Goal: Transaction & Acquisition: Download file/media

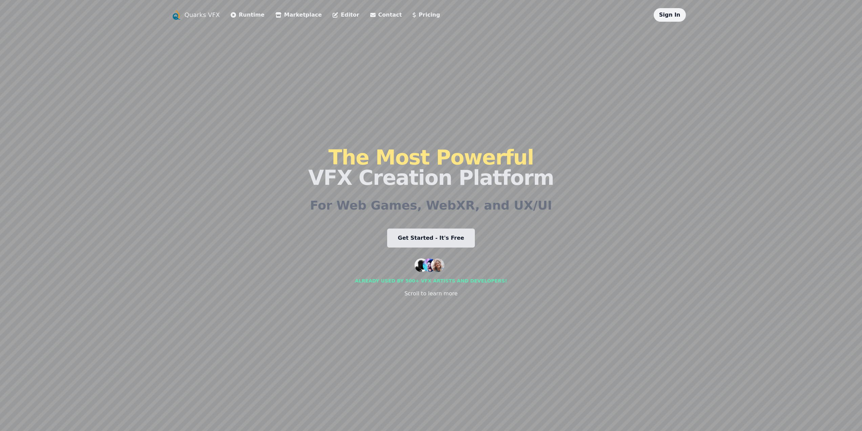
click at [445, 242] on link "Get Started - It's Free" at bounding box center [431, 237] width 88 height 19
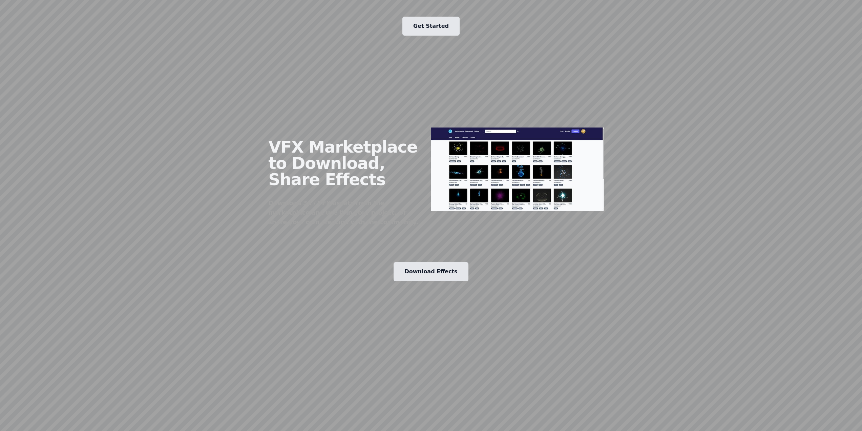
scroll to position [884, 0]
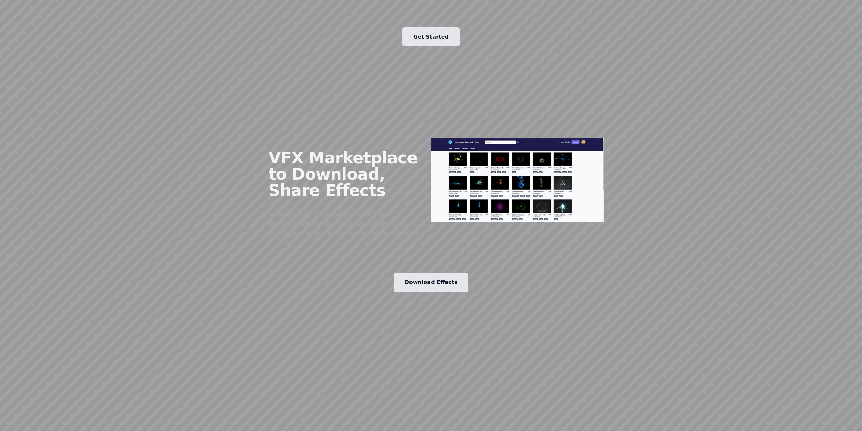
click at [427, 274] on link "Download Effects" at bounding box center [431, 282] width 75 height 19
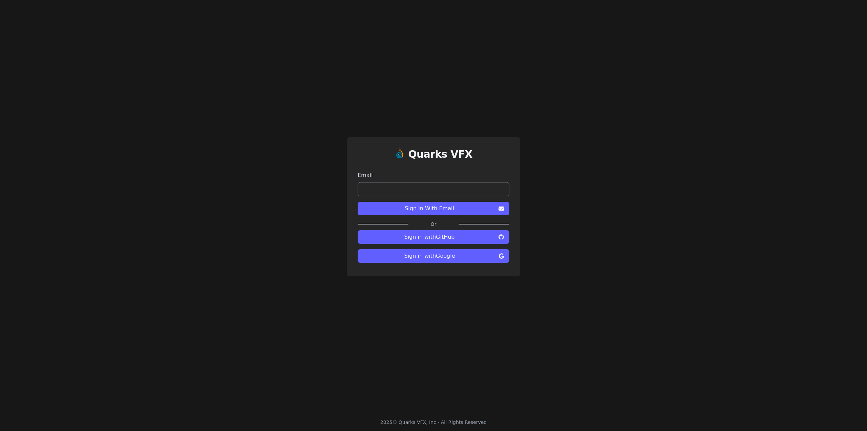
click at [447, 239] on span "Sign in with GitHub" at bounding box center [429, 237] width 133 height 8
click at [446, 254] on span "Sign in with Google" at bounding box center [429, 256] width 133 height 8
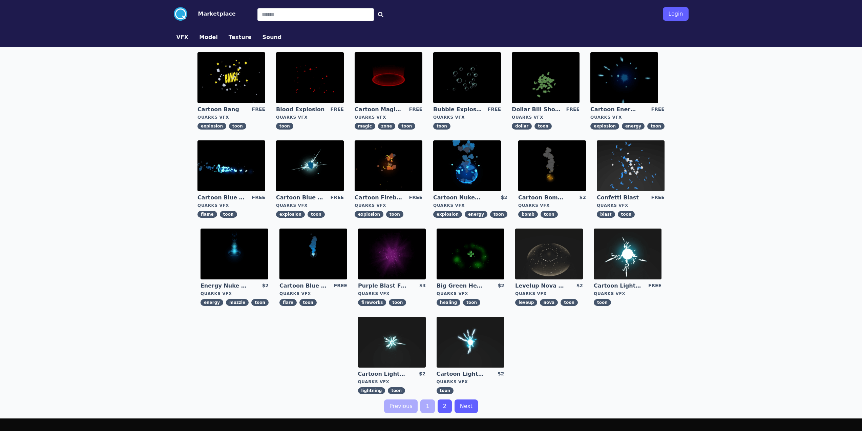
click at [738, 304] on div ".cls-1{fill:#fff;}.cls-2{fill:#29abe2;} Marketplace Login VFX Model Texture Sou…" at bounding box center [431, 259] width 862 height 518
click at [446, 409] on link "2" at bounding box center [445, 406] width 14 height 14
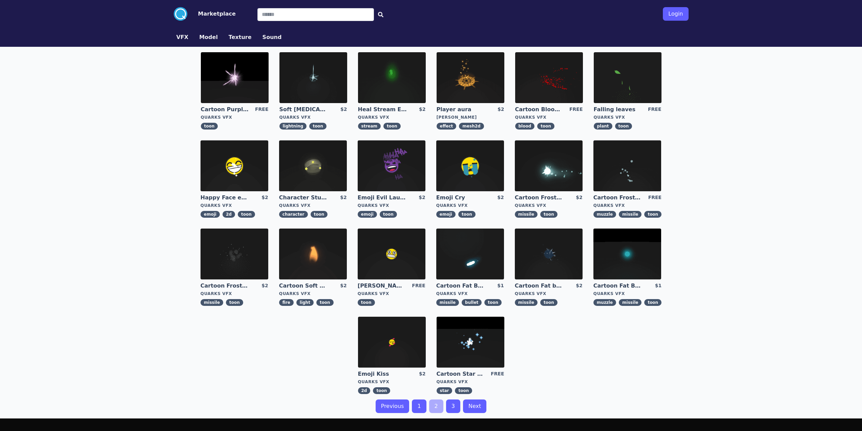
click at [456, 408] on link "3" at bounding box center [453, 406] width 14 height 14
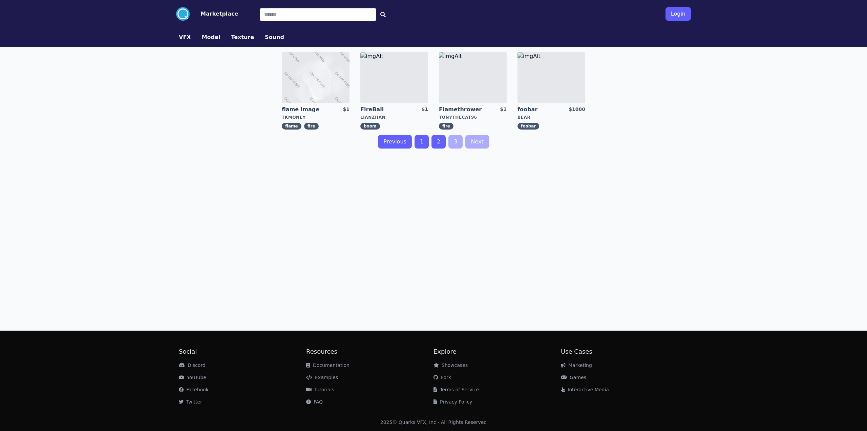
click at [424, 140] on link "1" at bounding box center [422, 142] width 14 height 14
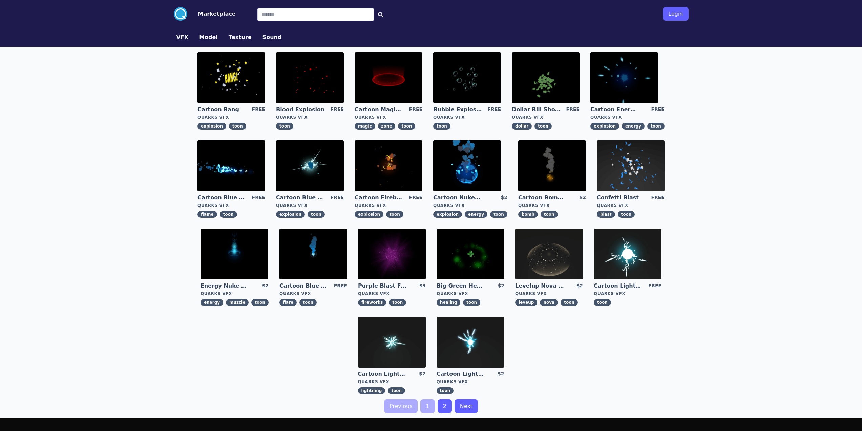
click at [42, 150] on div ".cls-1{fill:#fff;}.cls-2{fill:#29abe2;} Marketplace Login VFX Model Texture Sou…" at bounding box center [431, 259] width 862 height 518
drag, startPoint x: 85, startPoint y: 264, endPoint x: 79, endPoint y: 265, distance: 6.5
click at [85, 264] on div ".cls-1{fill:#fff;}.cls-2{fill:#29abe2;} Marketplace Login VFX Model Texture Sou…" at bounding box center [431, 259] width 862 height 518
click at [63, 269] on div ".cls-1{fill:#fff;}.cls-2{fill:#29abe2;} Marketplace Login VFX Model Texture Sou…" at bounding box center [431, 259] width 862 height 518
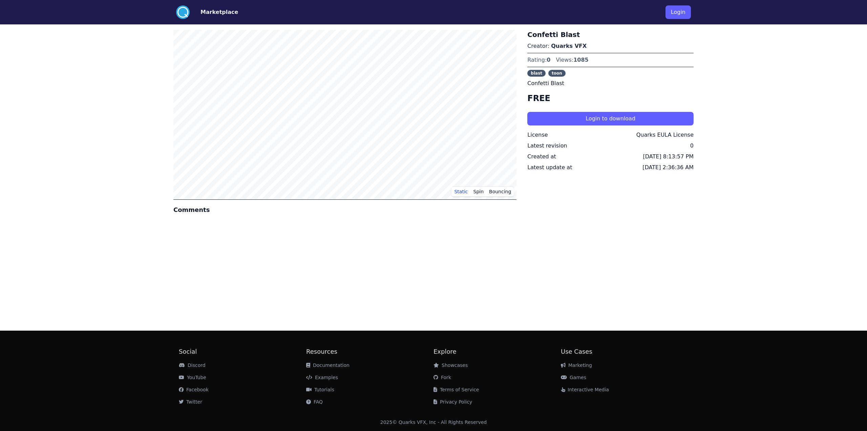
click at [596, 291] on div "Static Spin Bouncing Comments Confetti Blast Creator: Quarks VFX Rating: 0 View…" at bounding box center [433, 174] width 520 height 301
click at [376, 284] on div "Static Spin Bouncing Comments Confetti Blast Creator: Quarks VFX Rating: 0 View…" at bounding box center [433, 174] width 520 height 301
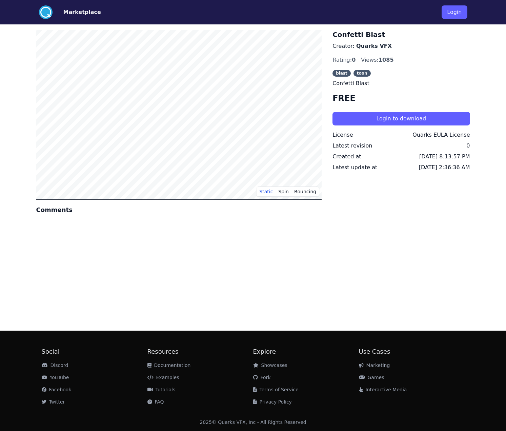
click at [417, 279] on div "Static Spin Bouncing Comments Confetti Blast Creator: Quarks VFX Rating: 0 View…" at bounding box center [253, 174] width 434 height 301
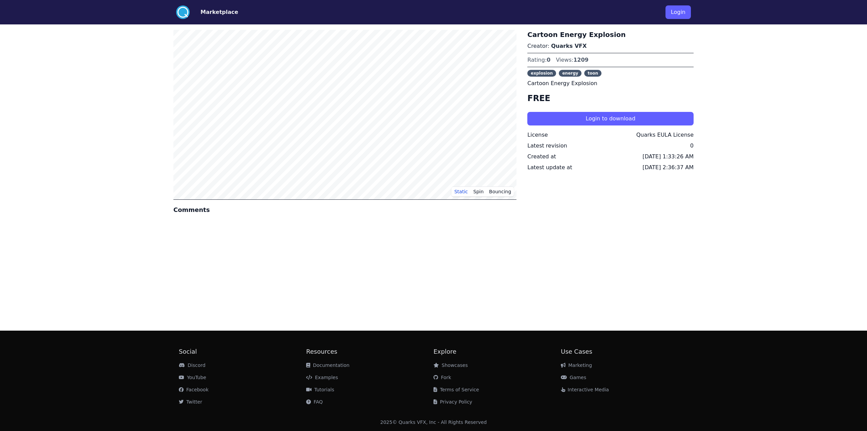
click at [676, 8] on button "Login" at bounding box center [678, 12] width 25 height 14
click at [476, 248] on div "Static Spin Bouncing Comments Cartoon Star field Creator: Quarks VFX Rating: 0 …" at bounding box center [433, 174] width 520 height 301
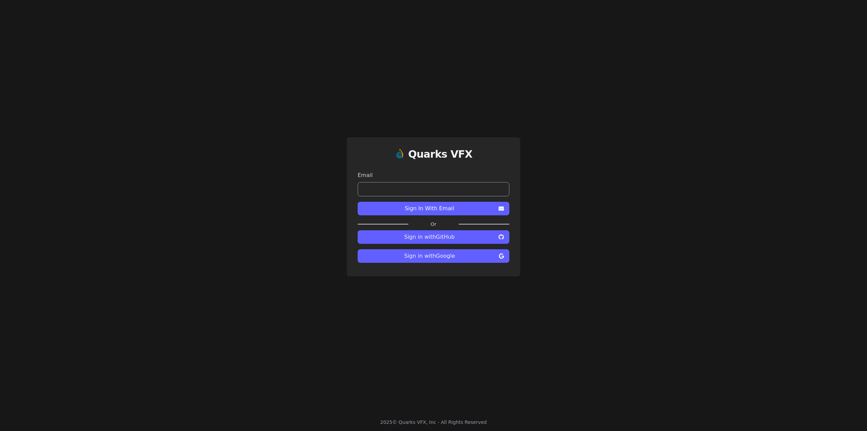
click at [425, 257] on span "Sign in with Google" at bounding box center [429, 256] width 133 height 8
click at [279, 254] on div "Quarks VFX Email Sign In With Email Or Sign in with GitHub Sign in with Google" at bounding box center [433, 206] width 867 height 413
click at [434, 239] on span "Sign in with GitHub" at bounding box center [429, 237] width 133 height 8
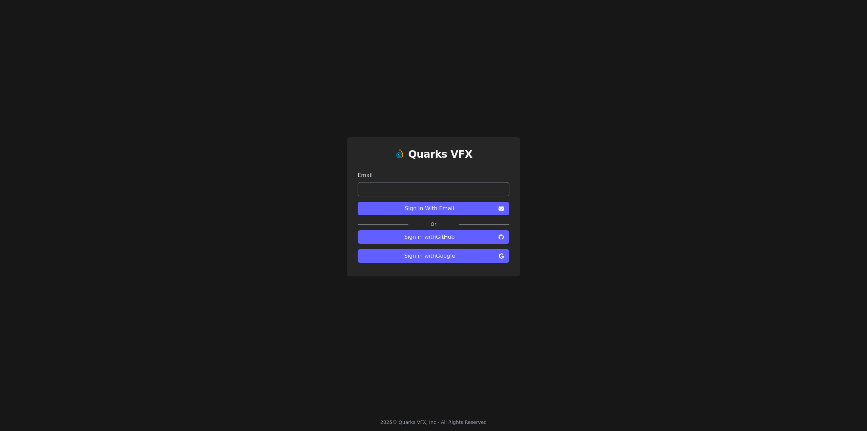
drag, startPoint x: 433, startPoint y: 209, endPoint x: 431, endPoint y: 220, distance: 11.0
click at [433, 209] on span "Sign In With Email" at bounding box center [429, 208] width 133 height 8
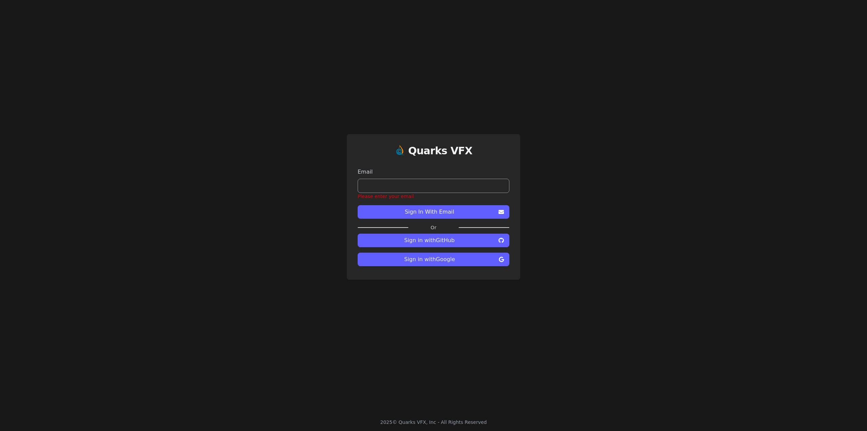
click at [446, 184] on input "email" at bounding box center [434, 186] width 152 height 14
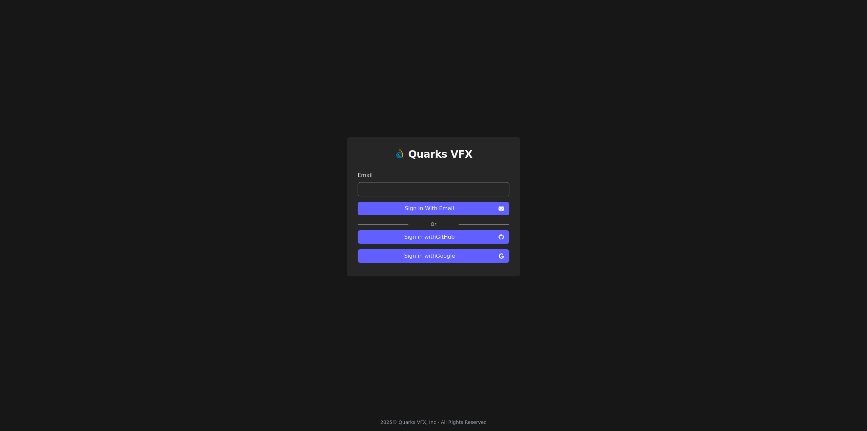
drag, startPoint x: 440, startPoint y: 185, endPoint x: 439, endPoint y: 194, distance: 8.5
click at [440, 185] on input "email" at bounding box center [434, 189] width 152 height 14
type input "**********"
click at [428, 210] on span "Sign In With Email" at bounding box center [429, 208] width 133 height 8
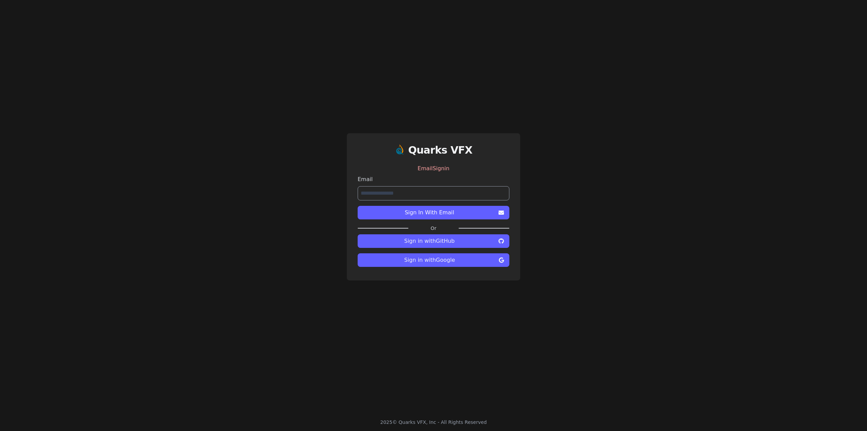
click at [439, 244] on span "Sign in with GitHub" at bounding box center [429, 241] width 133 height 8
click at [429, 241] on span "Sign in with GitHub" at bounding box center [429, 241] width 133 height 8
drag, startPoint x: 429, startPoint y: 241, endPoint x: 517, endPoint y: 246, distance: 88.6
click at [429, 241] on span "Sign in with GitHub" at bounding box center [429, 241] width 133 height 8
click at [521, 246] on div "**********" at bounding box center [433, 206] width 867 height 413
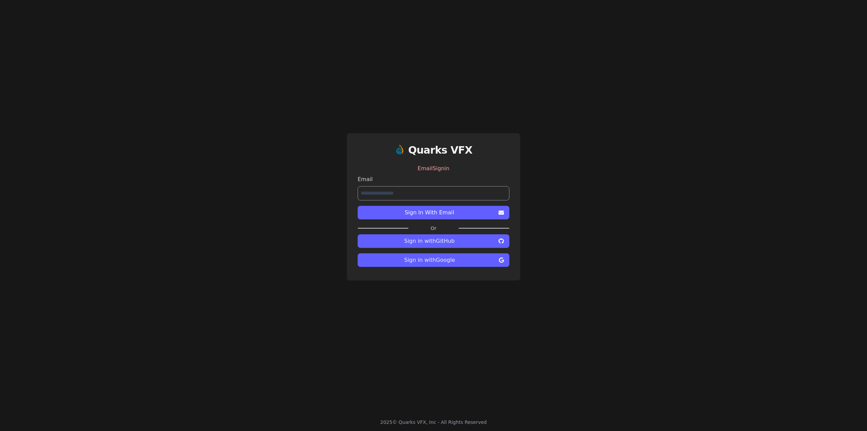
click at [483, 242] on span "Sign in with GitHub" at bounding box center [429, 241] width 133 height 8
click at [556, 253] on div "**********" at bounding box center [433, 206] width 867 height 413
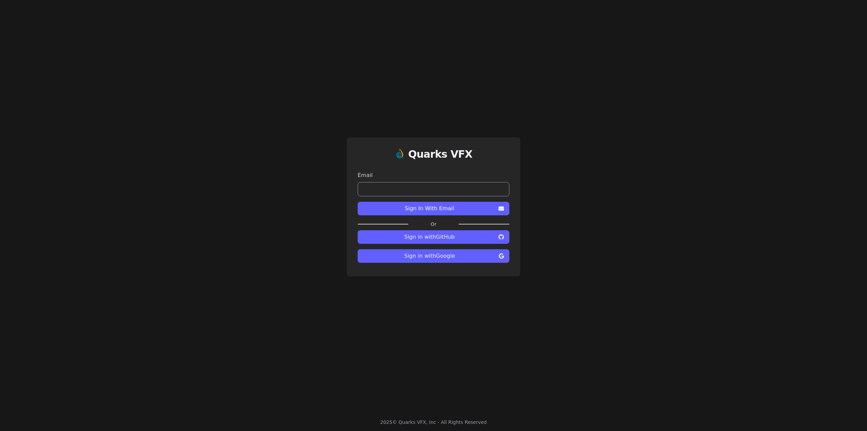
click at [569, 272] on div "Quarks VFX Email Sign In With Email Or Sign in with GitHub Sign in with Google" at bounding box center [433, 206] width 867 height 413
click at [477, 239] on span "Sign in with GitHub" at bounding box center [429, 237] width 133 height 8
click at [565, 272] on div "Quarks VFX Email Sign In With Email Or Sign in with GitHub Sign in with Google" at bounding box center [433, 206] width 867 height 413
click at [590, 342] on div "Quarks VFX Email Sign In With Email Or Sign in with GitHub Sign in with Google" at bounding box center [433, 206] width 867 height 413
click at [582, 337] on div "Quarks VFX Email Sign In With Email Or Sign in with GitHub Sign in with Google" at bounding box center [433, 206] width 867 height 413
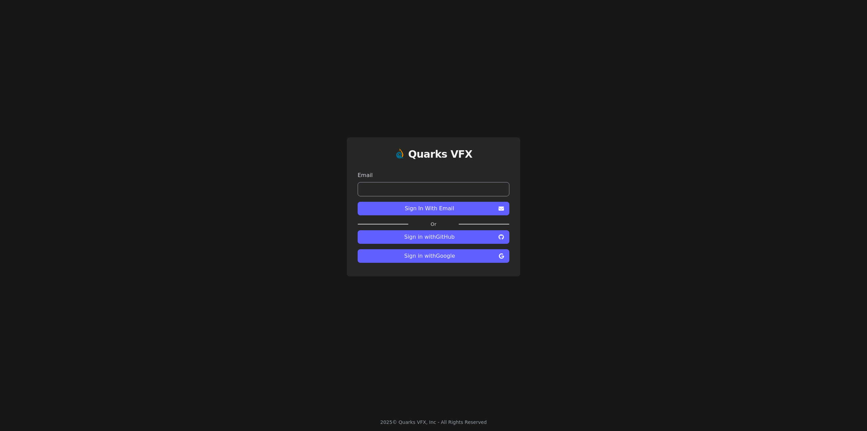
click at [696, 315] on div "Quarks VFX Email Sign In With Email Or Sign in with GitHub Sign in with Google" at bounding box center [433, 206] width 867 height 413
click at [553, 355] on div "Quarks VFX Email Sign In With Email Or Sign in with GitHub Sign in with Google" at bounding box center [433, 206] width 867 height 413
drag, startPoint x: 819, startPoint y: 343, endPoint x: 787, endPoint y: 333, distance: 33.1
click at [819, 343] on div "Quarks VFX Email Sign In With Email Or Sign in with GitHub Sign in with Google" at bounding box center [433, 206] width 867 height 413
click at [658, 246] on div "Quarks VFX Email Sign In With Email Or Sign in with GitHub Sign in with Google" at bounding box center [433, 206] width 867 height 413
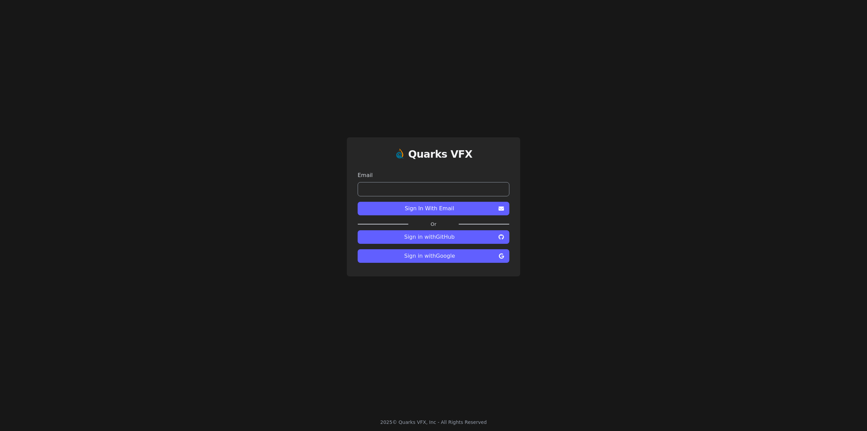
click at [694, 354] on div "Quarks VFX Email Sign In With Email Or Sign in with GitHub Sign in with Google" at bounding box center [433, 206] width 867 height 413
click at [599, 258] on div "Quarks VFX Email Sign In With Email Or Sign in with GitHub Sign in with Google" at bounding box center [433, 206] width 867 height 413
click at [416, 232] on button "Sign in with GitHub" at bounding box center [434, 237] width 152 height 14
click at [599, 237] on div "Quarks VFX Email Sign In With Email Or Sign in with GitHub Sign in with Google" at bounding box center [433, 206] width 867 height 413
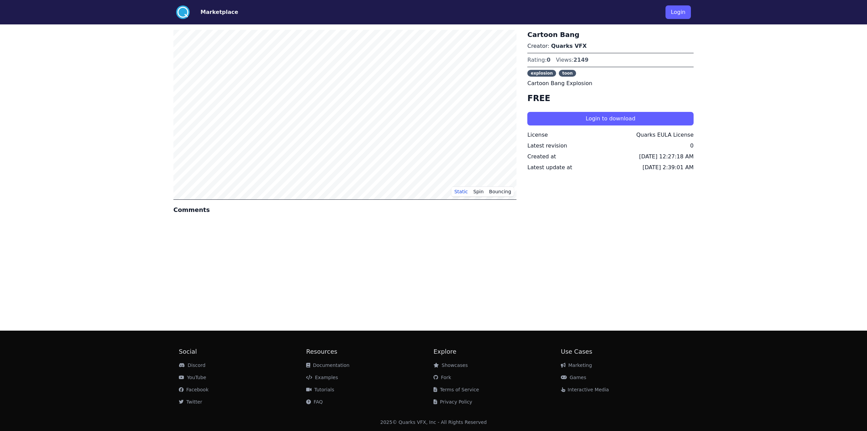
click at [683, 13] on button "Login" at bounding box center [678, 12] width 25 height 14
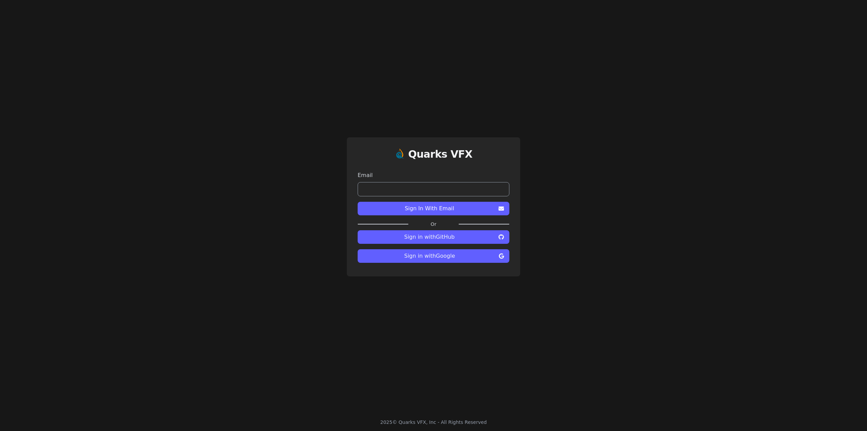
click at [586, 255] on div "Quarks VFX Email Sign In With Email Or Sign in with GitHub Sign in with Google" at bounding box center [433, 206] width 867 height 413
click at [677, 291] on div "Quarks VFX Email Sign In With Email Or Sign in with GitHub Sign in with Google" at bounding box center [433, 206] width 867 height 413
click at [537, 333] on div "Quarks VFX Email Sign In With Email Or Sign in with GitHub Sign in with Google" at bounding box center [433, 206] width 867 height 413
click at [626, 339] on div "Quarks VFX Email Sign In With Email Or Sign in with GitHub Sign in with Google" at bounding box center [433, 206] width 867 height 413
click at [652, 357] on div "Quarks VFX Email Sign In With Email Or Sign in with GitHub Sign in with Google" at bounding box center [433, 206] width 867 height 413
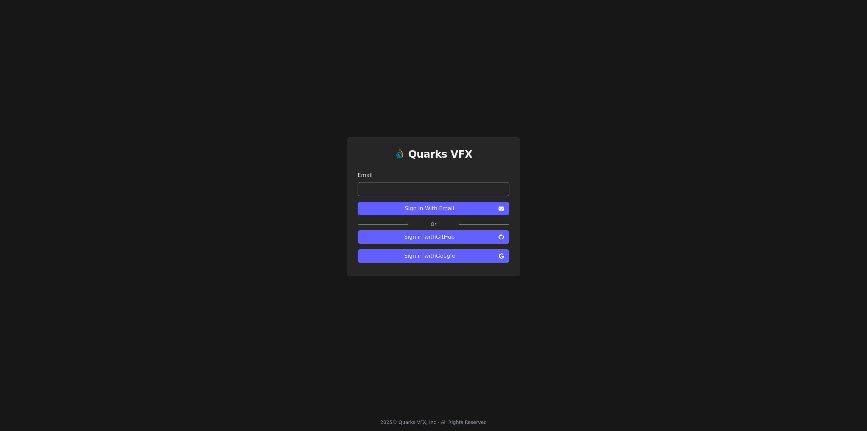
click at [692, 369] on div "Quarks VFX Email Sign In With Email Or Sign in with GitHub Sign in with Google" at bounding box center [433, 206] width 867 height 413
click at [708, 372] on div "Quarks VFX Email Sign In With Email Or Sign in with GitHub Sign in with Google" at bounding box center [433, 206] width 867 height 413
click at [734, 367] on div "Quarks VFX Email Sign In With Email Or Sign in with GitHub Sign in with Google" at bounding box center [433, 206] width 867 height 413
click at [441, 250] on button "Sign in with Google" at bounding box center [434, 256] width 152 height 14
click at [440, 256] on span "Sign in with Google" at bounding box center [429, 256] width 133 height 8
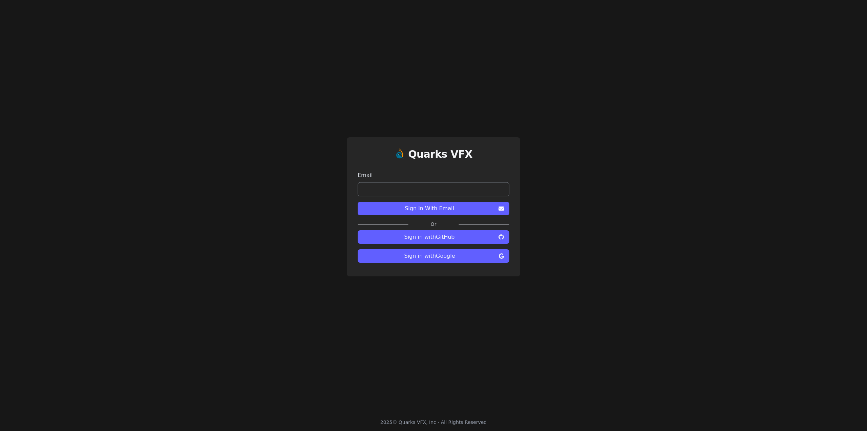
click at [658, 316] on div "Quarks VFX Email Sign In With Email Or Sign in with GitHub Sign in with Google" at bounding box center [433, 206] width 867 height 413
click at [455, 254] on span "Sign in with Google" at bounding box center [429, 256] width 133 height 8
click at [469, 254] on span "Sign in with Google" at bounding box center [429, 256] width 133 height 8
click at [464, 234] on span "Sign in with GitHub" at bounding box center [429, 237] width 133 height 8
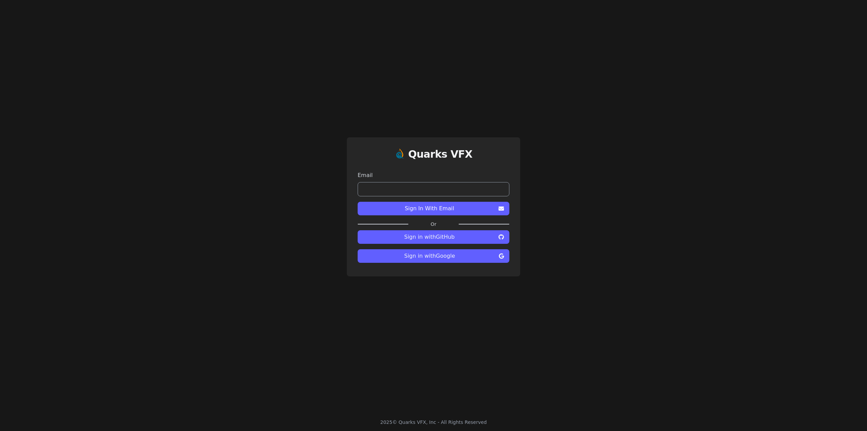
click at [457, 239] on span "Sign in with GitHub" at bounding box center [429, 237] width 133 height 8
click at [576, 280] on div "Quarks VFX Email Sign In With Email Or Sign in with GitHub Sign in with Google" at bounding box center [433, 206] width 867 height 413
click at [155, 167] on div "Quarks VFX Email Sign In With Email Or Sign in with GitHub Sign in with Google" at bounding box center [433, 206] width 867 height 413
click at [178, 239] on div "Quarks VFX Email Sign In With Email Or Sign in with GitHub Sign in with Google" at bounding box center [433, 206] width 867 height 413
click at [463, 238] on span "Sign in with GitHub" at bounding box center [429, 237] width 133 height 8
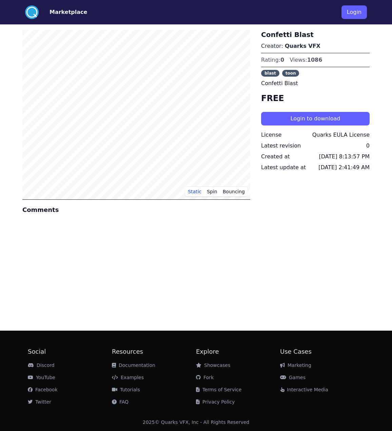
click at [159, 263] on div "Static Spin Bouncing Comments Confetti Blast Creator: Quarks VFX Rating: 0 View…" at bounding box center [195, 174] width 347 height 301
click at [203, 263] on div "Static Spin Bouncing Comments Confetti Blast Creator: Quarks VFX Rating: 0 View…" at bounding box center [195, 174] width 347 height 301
click at [229, 285] on div "Static Spin Bouncing Comments Confetti Blast Creator: Quarks VFX Rating: 0 View…" at bounding box center [195, 174] width 347 height 301
click at [210, 286] on div "Static Spin Bouncing Comments Confetti Blast Creator: Quarks VFX Rating: 0 View…" at bounding box center [195, 174] width 347 height 301
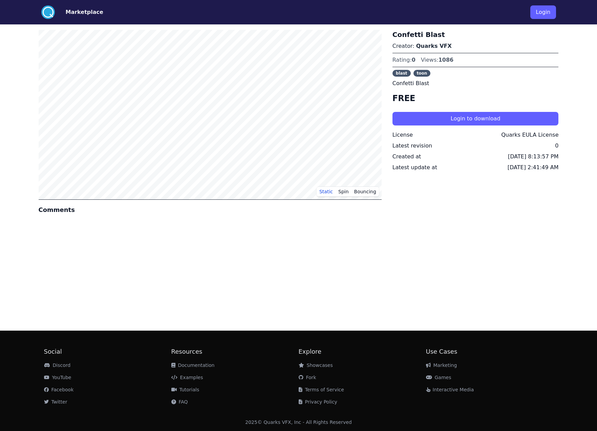
click at [380, 232] on div "Static Spin Bouncing Comments Confetti Blast Creator: Quarks VFX Rating: 0 View…" at bounding box center [299, 174] width 520 height 301
click at [425, 245] on div "Static Spin Bouncing Comments Confetti Blast Creator: Quarks VFX Rating: 0 View…" at bounding box center [299, 174] width 520 height 301
drag, startPoint x: 363, startPoint y: 252, endPoint x: 373, endPoint y: 246, distance: 12.0
click at [366, 254] on div "Static Spin Bouncing Comments Confetti Blast Creator: Quarks VFX Rating: 0 View…" at bounding box center [299, 174] width 520 height 301
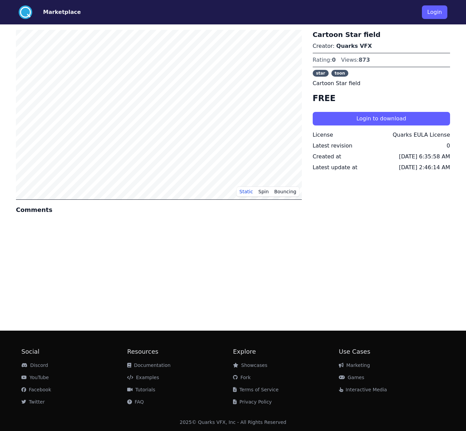
click at [396, 244] on div "Static Spin Bouncing Comments Cartoon Star field Creator: Quarks VFX Rating: 0 …" at bounding box center [233, 174] width 434 height 301
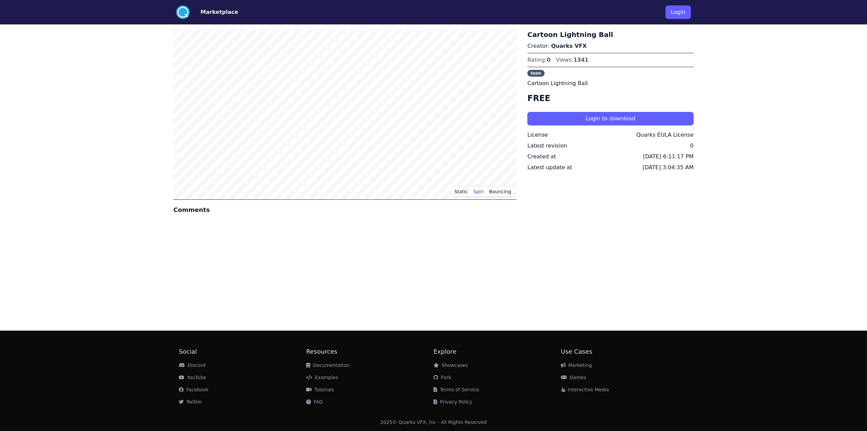
click at [443, 277] on div "Static Spin Bouncing Comments Cartoon Lightning Ball Creator: Quarks VFX Rating…" at bounding box center [433, 174] width 520 height 301
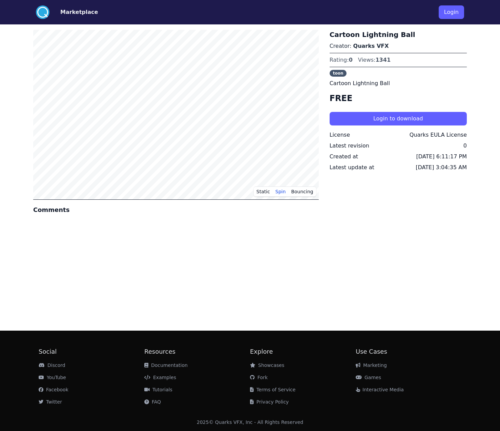
click at [289, 264] on div "Static Spin Bouncing Comments Cartoon Lightning Ball Creator: Quarks VFX Rating…" at bounding box center [250, 174] width 434 height 301
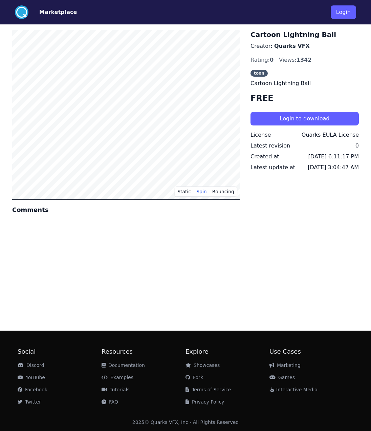
click at [108, 292] on div "Static Spin Bouncing Comments Cartoon Lightning Ball Creator: Quarks VFX Rating…" at bounding box center [185, 174] width 347 height 301
